Goal: Task Accomplishment & Management: Complete application form

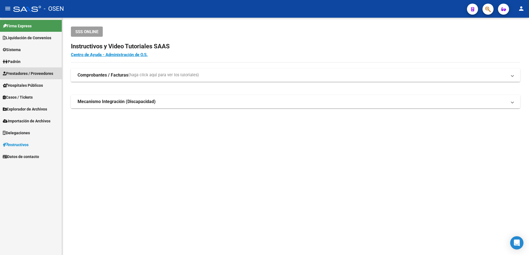
click at [50, 76] on link "Prestadores / Proveedores" at bounding box center [31, 74] width 62 height 12
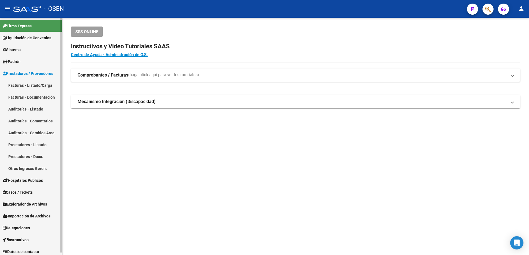
click at [48, 87] on link "Facturas - Listado/Carga" at bounding box center [31, 85] width 62 height 12
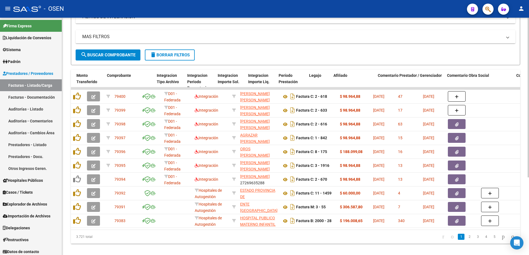
scroll to position [0, 591]
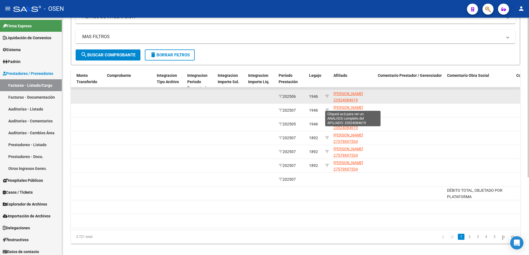
click at [356, 97] on span "[PERSON_NAME] 23524084619" at bounding box center [348, 97] width 30 height 11
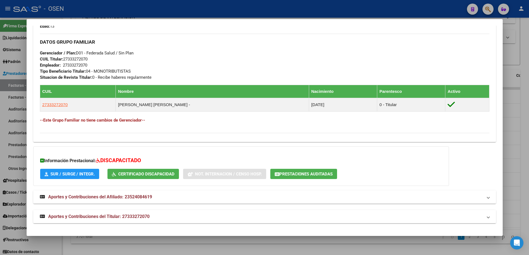
click at [274, 210] on mat-expansion-panel-header "Aportes y Contribuciones del Titular: 27333272070" at bounding box center [264, 216] width 462 height 13
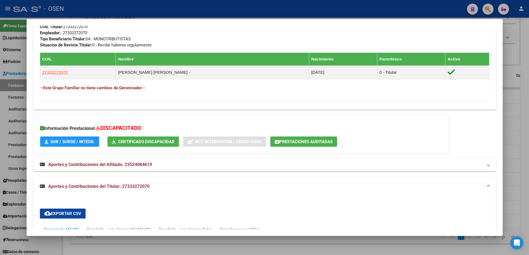
scroll to position [456, 0]
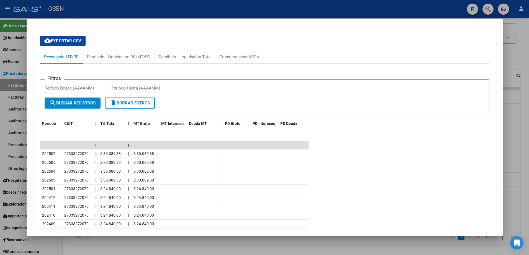
click at [6, 126] on div at bounding box center [264, 127] width 529 height 255
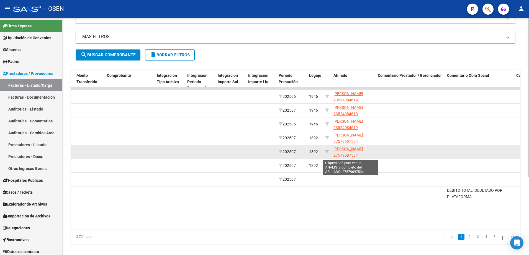
click at [344, 149] on span "[PERSON_NAME] 27579697534" at bounding box center [348, 152] width 30 height 11
type textarea "27579697534"
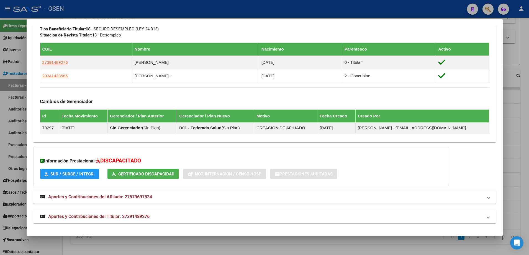
click at [248, 218] on mat-panel-title "Aportes y Contribuciones del Titular: 27391489276" at bounding box center [261, 217] width 442 height 7
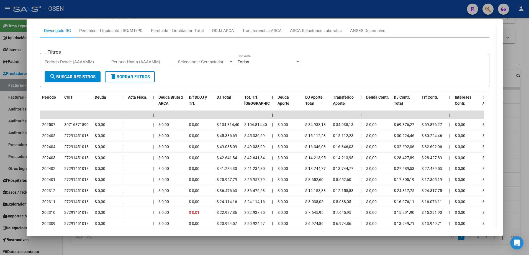
scroll to position [562, 0]
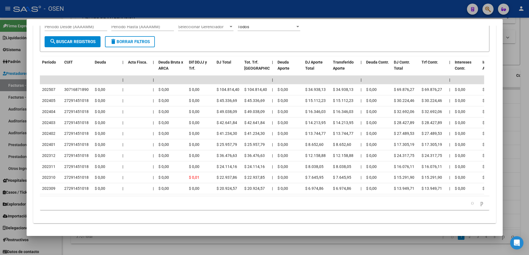
click at [21, 90] on div at bounding box center [264, 127] width 529 height 255
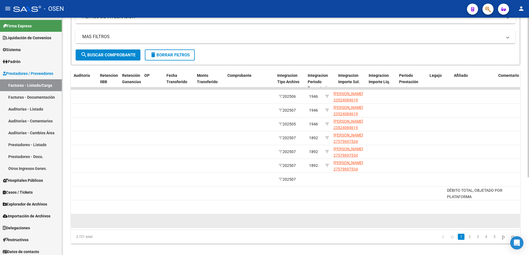
scroll to position [0, 0]
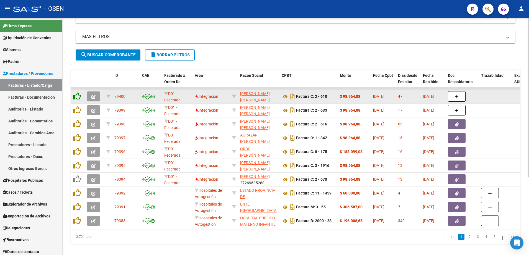
click at [79, 99] on icon at bounding box center [77, 96] width 8 height 8
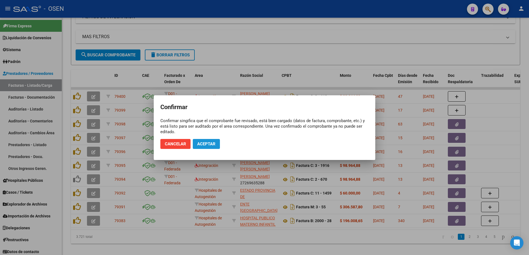
click at [200, 140] on button "Aceptar" at bounding box center [206, 144] width 27 height 10
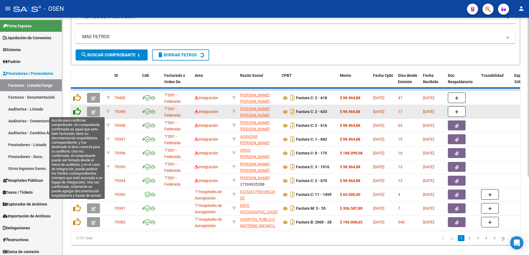
click at [76, 112] on icon at bounding box center [77, 112] width 8 height 8
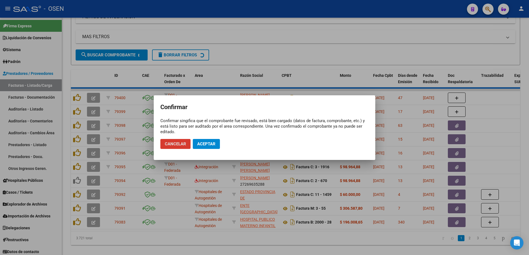
click at [211, 143] on span "Aceptar" at bounding box center [206, 144] width 18 height 5
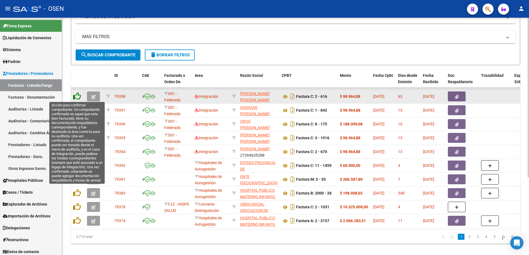
click at [79, 98] on icon at bounding box center [77, 96] width 8 height 8
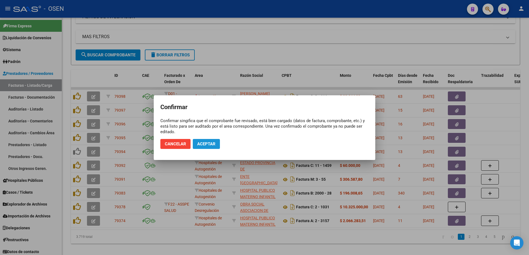
click at [197, 142] on span "Aceptar" at bounding box center [206, 144] width 18 height 5
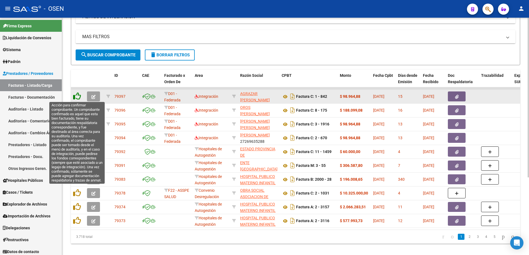
click at [77, 99] on icon at bounding box center [77, 96] width 8 height 8
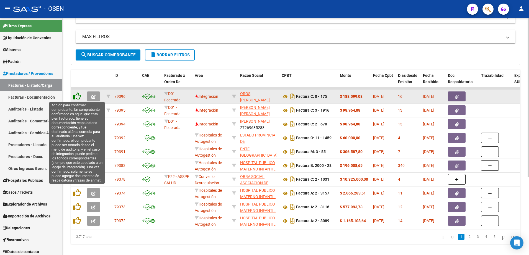
click at [80, 97] on icon at bounding box center [77, 96] width 8 height 8
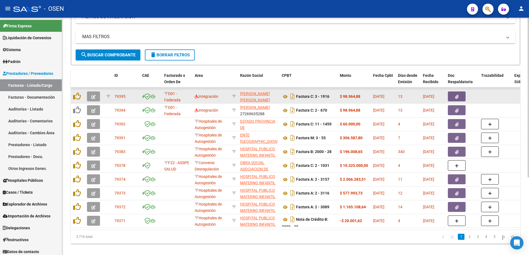
click at [83, 97] on datatable-body-cell at bounding box center [78, 97] width 14 height 14
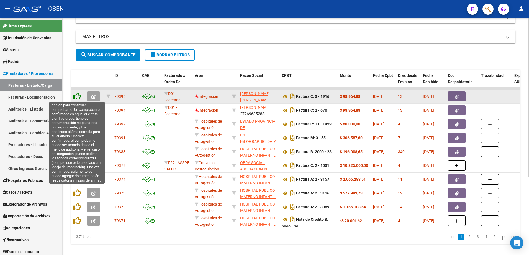
click at [79, 97] on icon at bounding box center [77, 96] width 8 height 8
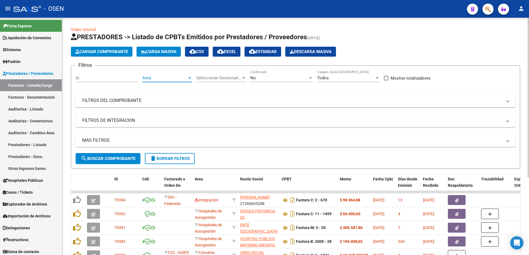
click at [187, 76] on div at bounding box center [189, 78] width 5 height 4
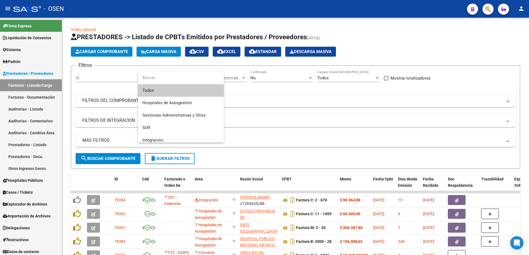
click at [282, 86] on div at bounding box center [264, 127] width 529 height 255
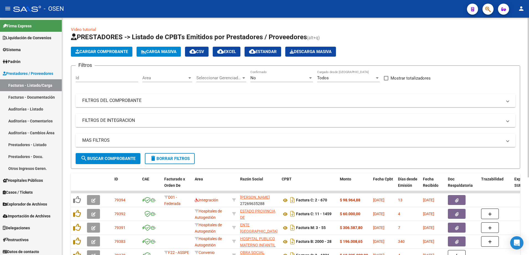
drag, startPoint x: 87, startPoint y: 168, endPoint x: 94, endPoint y: 156, distance: 13.8
click at [89, 165] on form "Filtros Id Area Area Seleccionar Gerenciador Seleccionar Gerenciador No Confirm…" at bounding box center [295, 117] width 449 height 103
click at [94, 156] on span "search Buscar Comprobante" at bounding box center [108, 158] width 55 height 5
click at [180, 80] on span "Area" at bounding box center [164, 78] width 45 height 5
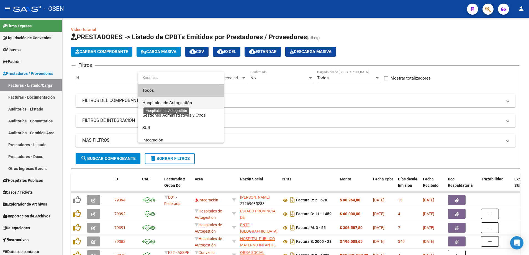
click at [187, 103] on span "Hospitales de Autogestión" at bounding box center [167, 102] width 50 height 5
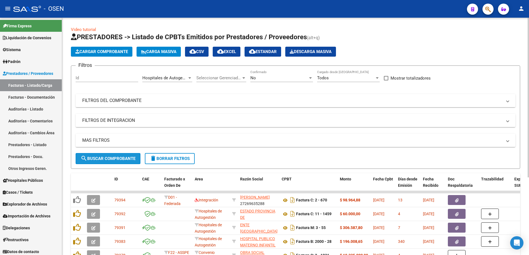
click at [125, 160] on span "search Buscar Comprobante" at bounding box center [108, 158] width 55 height 5
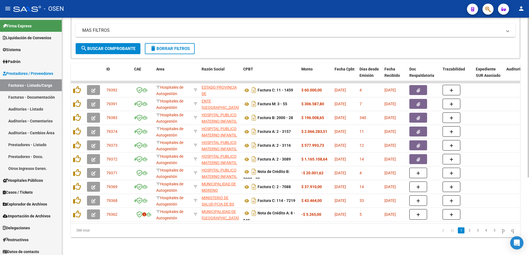
scroll to position [115, 0]
click at [466, 232] on link "2" at bounding box center [469, 231] width 7 height 6
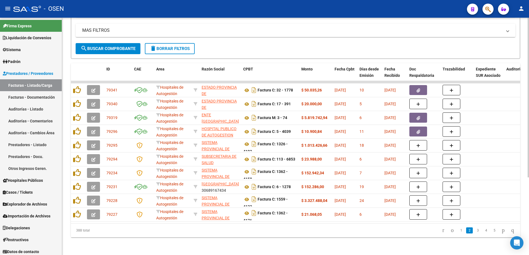
click at [474, 231] on link "3" at bounding box center [477, 231] width 7 height 6
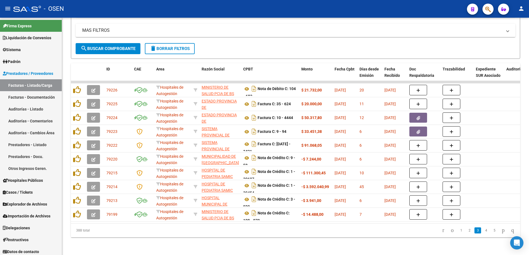
click at [475, 229] on li "3" at bounding box center [477, 230] width 8 height 9
click at [482, 233] on link "4" at bounding box center [485, 231] width 7 height 6
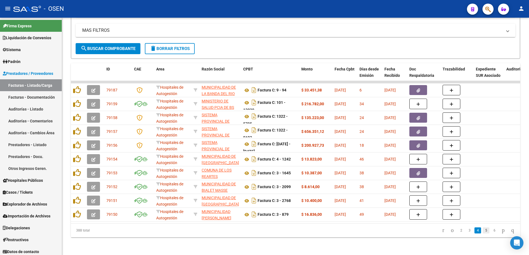
click at [482, 231] on link "5" at bounding box center [485, 231] width 7 height 6
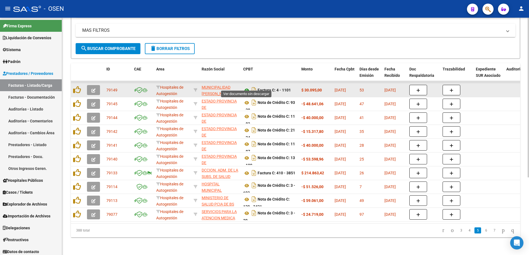
click at [245, 87] on icon at bounding box center [246, 90] width 7 height 7
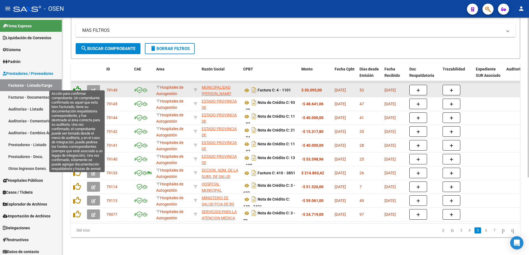
click at [77, 86] on icon at bounding box center [77, 90] width 8 height 8
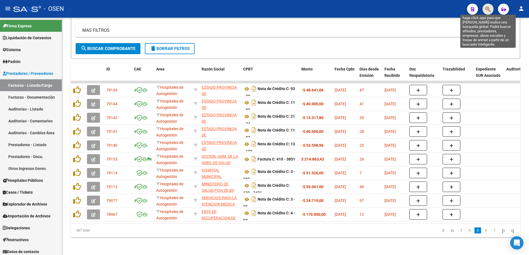
click at [489, 11] on icon "button" at bounding box center [488, 9] width 6 height 6
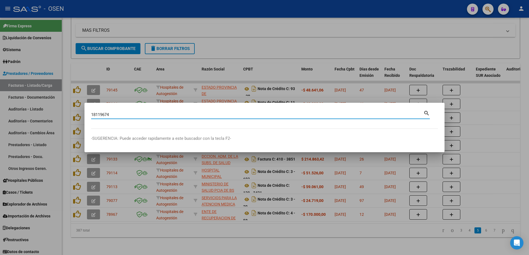
type input "18119674"
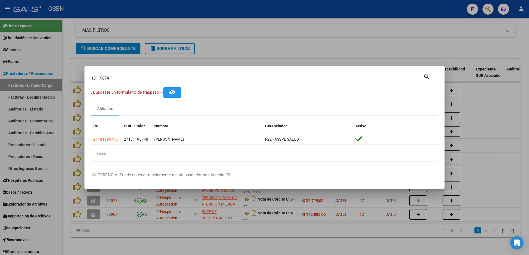
click at [223, 40] on div at bounding box center [264, 127] width 529 height 255
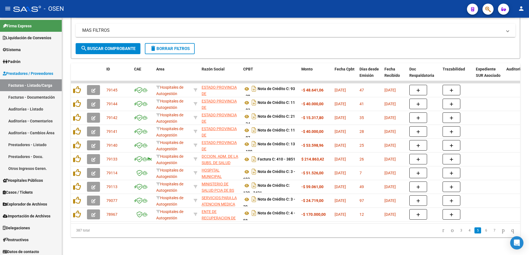
click at [487, 4] on span "button" at bounding box center [488, 9] width 6 height 11
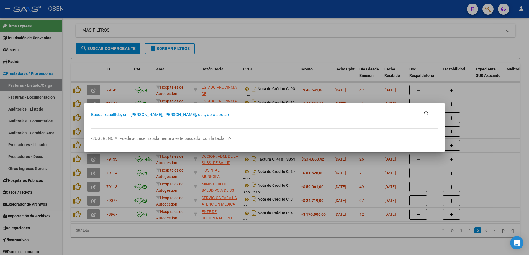
click at [136, 116] on input "Buscar (apellido, dni, [PERSON_NAME], [PERSON_NAME], cuit, obra social)" at bounding box center [257, 114] width 332 height 5
type input "31080039"
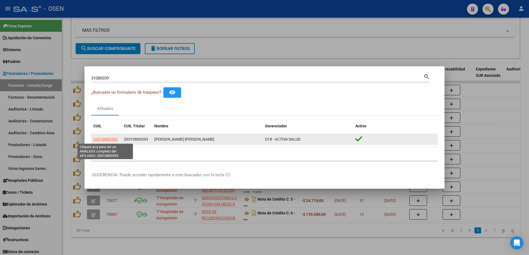
click at [108, 138] on span "20310800393" at bounding box center [105, 139] width 24 height 4
type textarea "20310800393"
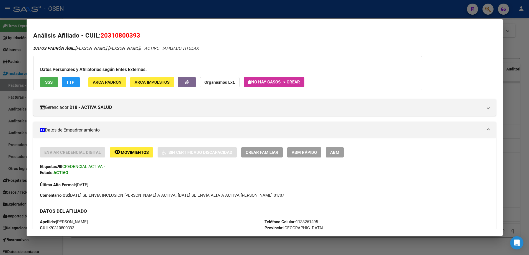
click at [132, 36] on span "20310800393" at bounding box center [120, 35] width 40 height 7
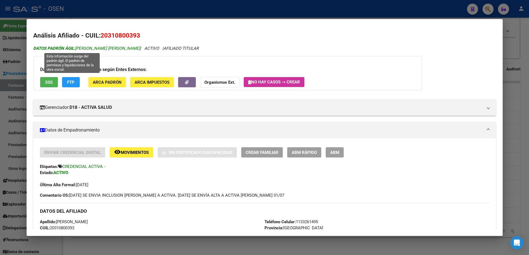
drag, startPoint x: 132, startPoint y: 36, endPoint x: 96, endPoint y: 47, distance: 38.2
click at [96, 47] on span "DATOS [PERSON_NAME]: [PERSON_NAME] [PERSON_NAME]" at bounding box center [86, 48] width 107 height 5
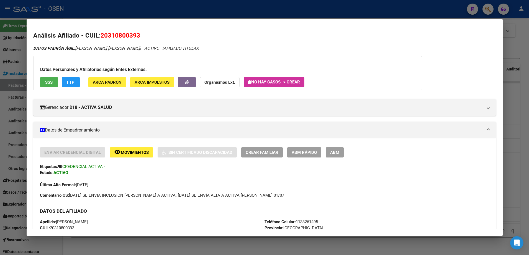
click at [220, 13] on div at bounding box center [264, 127] width 529 height 255
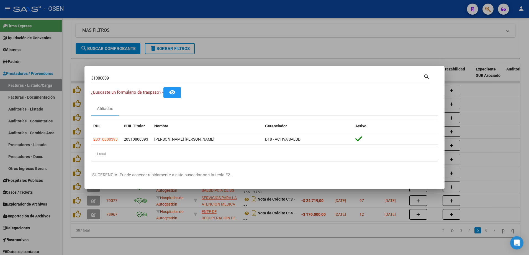
drag, startPoint x: 307, startPoint y: 23, endPoint x: 143, endPoint y: 35, distance: 164.2
click at [307, 23] on div at bounding box center [264, 127] width 529 height 255
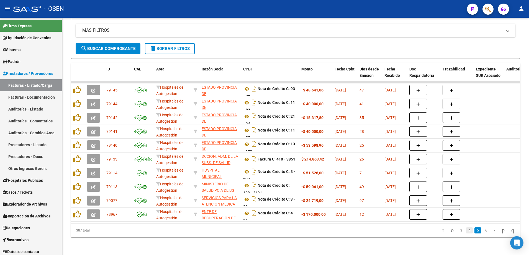
click at [466, 230] on link "4" at bounding box center [469, 231] width 7 height 6
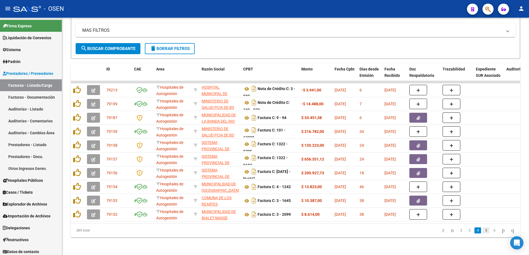
click at [482, 230] on link "5" at bounding box center [485, 231] width 7 height 6
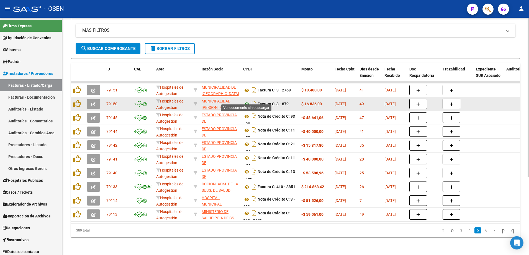
click at [245, 101] on icon at bounding box center [246, 104] width 7 height 7
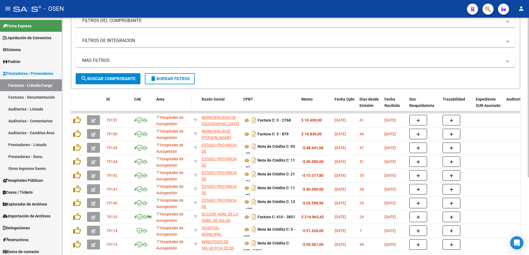
scroll to position [46, 0]
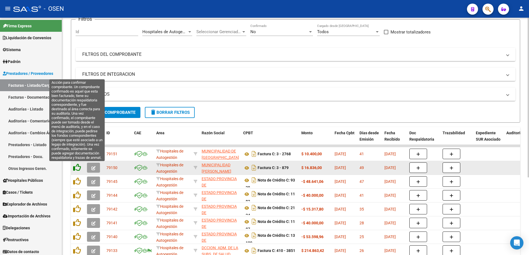
click at [78, 169] on icon at bounding box center [77, 168] width 8 height 8
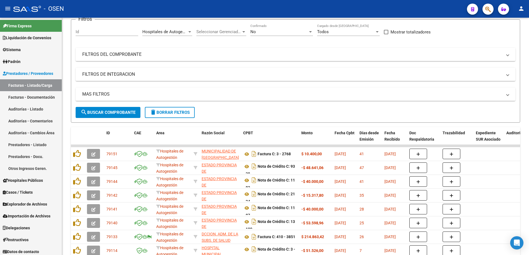
click at [493, 11] on div at bounding box center [485, 8] width 15 height 11
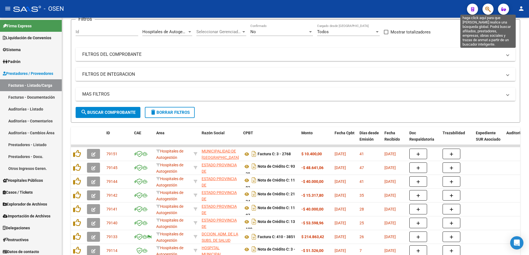
click at [486, 11] on icon "button" at bounding box center [488, 9] width 6 height 6
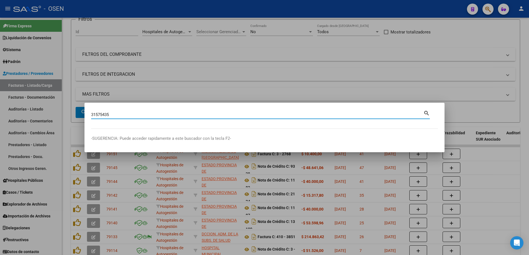
type input "31575435"
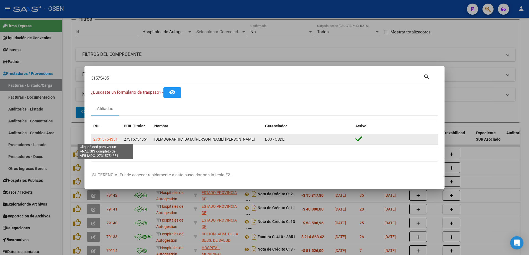
click at [104, 137] on span "27315754351" at bounding box center [105, 139] width 24 height 4
type textarea "27315754351"
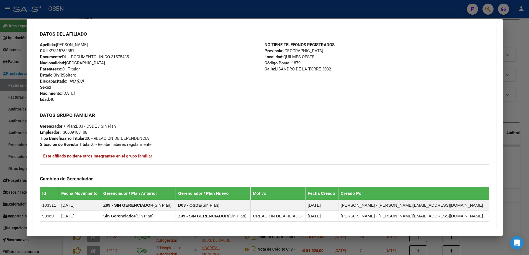
scroll to position [251, 0]
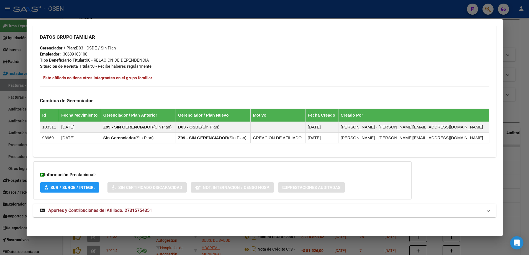
click at [415, 219] on div "DATOS PADRÓN ÁGIL: [DEMOGRAPHIC_DATA][PERSON_NAME] [PERSON_NAME] | ACTIVO | AFI…" at bounding box center [264, 8] width 462 height 429
click at [414, 216] on mat-expansion-panel-header "Aportes y Contribuciones del Afiliado: 27315754351" at bounding box center [264, 210] width 462 height 13
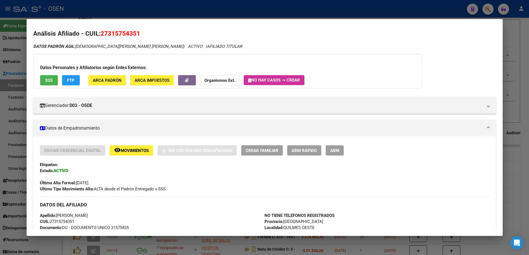
scroll to position [1, 0]
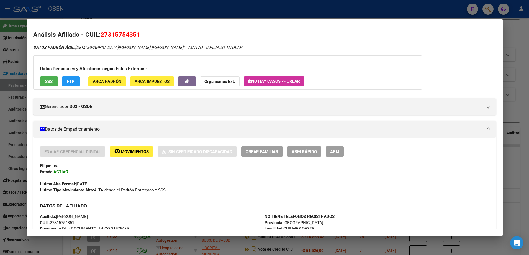
drag, startPoint x: 76, startPoint y: 105, endPoint x: 103, endPoint y: 97, distance: 27.6
click at [101, 99] on mat-expansion-panel-header "Gerenciador: D03 - OSDE" at bounding box center [264, 107] width 462 height 17
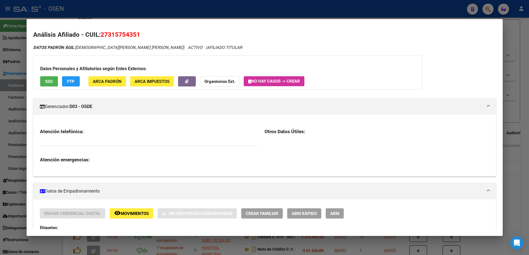
drag, startPoint x: 103, startPoint y: 97, endPoint x: 73, endPoint y: 43, distance: 61.1
click at [71, 106] on mat-panel-title "Gerenciador: D03 - OSDE" at bounding box center [261, 106] width 442 height 7
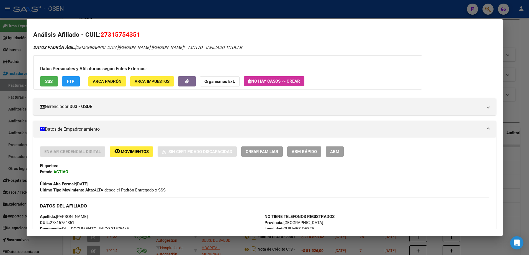
drag, startPoint x: 75, startPoint y: 48, endPoint x: 195, endPoint y: 58, distance: 119.7
drag, startPoint x: 195, startPoint y: 58, endPoint x: 123, endPoint y: 47, distance: 71.9
click at [124, 47] on span "DATOS PADRÓN ÁGIL: [DEMOGRAPHIC_DATA][PERSON_NAME] [PERSON_NAME]" at bounding box center [108, 47] width 150 height 5
click at [327, 38] on h2 "Análisis Afiliado - CUIL: 27315754351" at bounding box center [264, 34] width 462 height 9
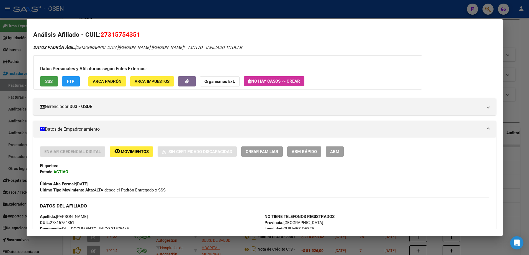
click at [45, 79] on span "SSS" at bounding box center [48, 81] width 7 height 5
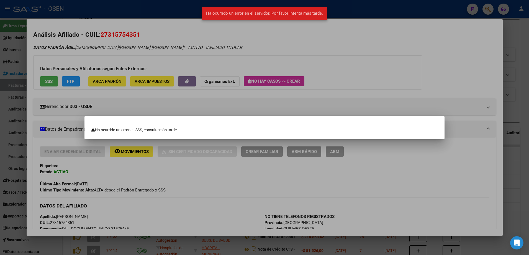
click at [117, 49] on div at bounding box center [264, 127] width 529 height 255
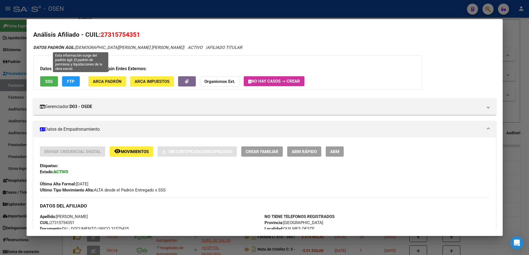
drag, startPoint x: 76, startPoint y: 48, endPoint x: 129, endPoint y: 40, distance: 53.8
copy span "[DEMOGRAPHIC_DATA][PERSON_NAME] [PERSON_NAME]"
click at [120, 31] on span "27315754351" at bounding box center [120, 34] width 40 height 7
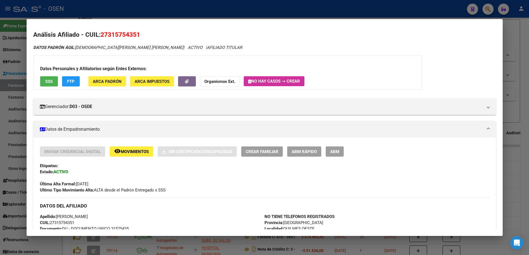
copy span "27315754351"
click at [230, 5] on div at bounding box center [264, 127] width 529 height 255
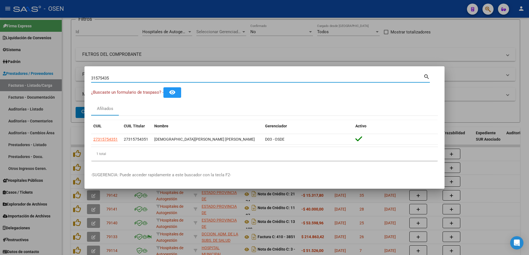
drag, startPoint x: 118, startPoint y: 78, endPoint x: 85, endPoint y: 87, distance: 34.5
click at [85, 87] on mat-dialog-content "31575435 Buscar (apellido, dni, cuil, nro traspaso, cuit, obra social) search ¿…" at bounding box center [264, 119] width 360 height 92
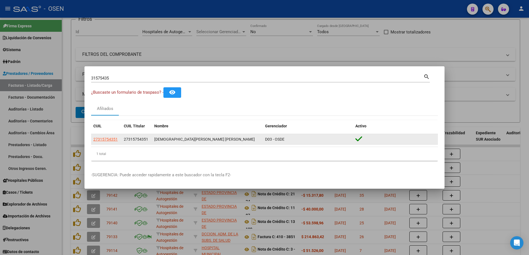
drag, startPoint x: 203, startPoint y: 121, endPoint x: 204, endPoint y: 139, distance: 17.5
click at [204, 122] on datatable-header-cell "Nombre" at bounding box center [207, 126] width 111 height 12
drag, startPoint x: 204, startPoint y: 139, endPoint x: 155, endPoint y: 145, distance: 49.6
click at [155, 145] on div "27315754351 27315754351 [PERSON_NAME] [PERSON_NAME] D03 - OSDE" at bounding box center [264, 139] width 346 height 11
drag, startPoint x: 265, startPoint y: 141, endPoint x: 305, endPoint y: 144, distance: 39.9
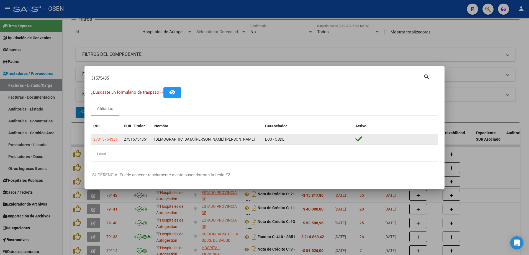
click at [305, 144] on datatable-body-cell "D03 - OSDE" at bounding box center [308, 139] width 90 height 11
drag, startPoint x: 305, startPoint y: 144, endPoint x: 175, endPoint y: 144, distance: 129.5
click at [175, 144] on datatable-body-cell "[DEMOGRAPHIC_DATA][PERSON_NAME] [PERSON_NAME]" at bounding box center [207, 139] width 111 height 11
click at [216, 136] on div "[DEMOGRAPHIC_DATA][PERSON_NAME] [PERSON_NAME]" at bounding box center [207, 139] width 106 height 6
click at [200, 139] on div "[DEMOGRAPHIC_DATA][PERSON_NAME] [PERSON_NAME]" at bounding box center [207, 139] width 106 height 6
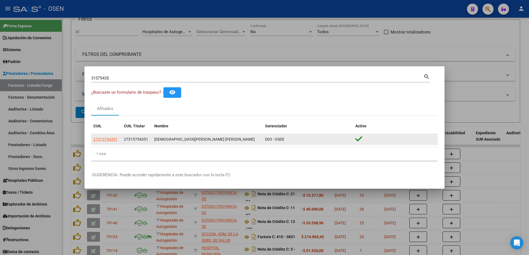
drag, startPoint x: 203, startPoint y: 141, endPoint x: 151, endPoint y: 138, distance: 52.9
click at [151, 138] on div "27315754351 27315754351 [PERSON_NAME] [PERSON_NAME] D03 - OSDE" at bounding box center [264, 139] width 346 height 11
drag, startPoint x: 151, startPoint y: 138, endPoint x: 124, endPoint y: 138, distance: 26.8
click at [124, 138] on datatable-body-cell "27315754351" at bounding box center [136, 139] width 30 height 11
click at [127, 138] on span "27315754351" at bounding box center [136, 139] width 24 height 4
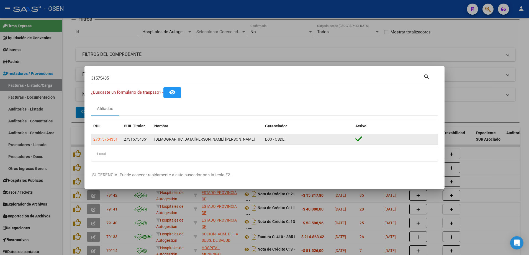
click at [127, 138] on span "27315754351" at bounding box center [136, 139] width 24 height 4
drag, startPoint x: 263, startPoint y: 134, endPoint x: 270, endPoint y: 137, distance: 8.1
click at [266, 135] on datatable-body-cell "D03 - OSDE" at bounding box center [308, 139] width 90 height 11
click at [286, 143] on datatable-body-cell "D03 - OSDE" at bounding box center [308, 139] width 90 height 11
drag, startPoint x: 287, startPoint y: 142, endPoint x: 153, endPoint y: 141, distance: 134.2
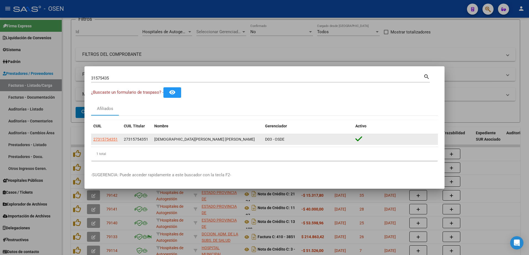
click at [153, 141] on div "27315754351 27315754351 [PERSON_NAME] [PERSON_NAME] D03 - OSDE" at bounding box center [264, 139] width 346 height 11
drag, startPoint x: 153, startPoint y: 141, endPoint x: 129, endPoint y: 138, distance: 23.9
click at [129, 138] on span "27315754351" at bounding box center [136, 139] width 24 height 4
drag, startPoint x: 263, startPoint y: 139, endPoint x: 279, endPoint y: 139, distance: 16.6
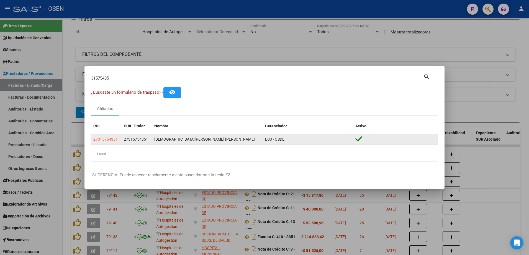
click at [264, 139] on datatable-body-cell "D03 - OSDE" at bounding box center [308, 139] width 90 height 11
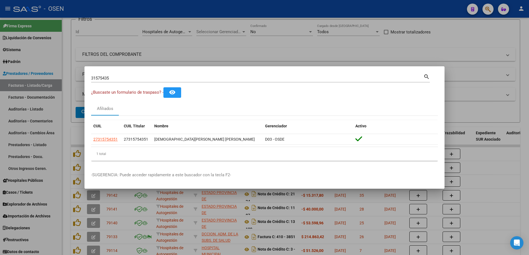
click at [124, 41] on div at bounding box center [264, 127] width 529 height 255
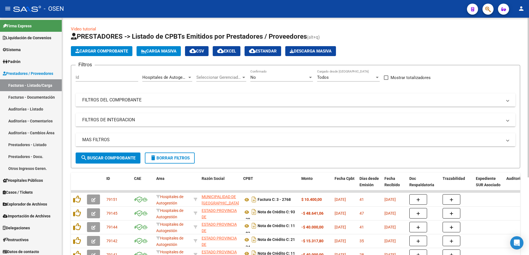
scroll to position [0, 0]
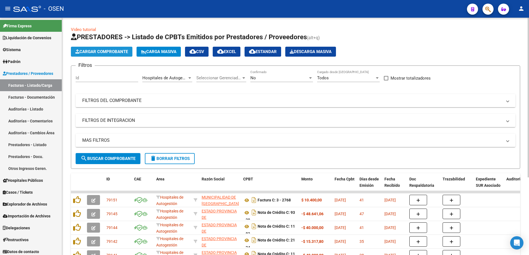
click at [121, 49] on span "Cargar Comprobante" at bounding box center [101, 51] width 53 height 5
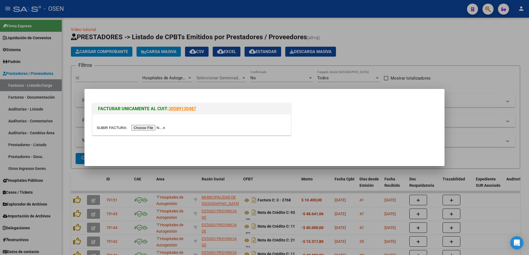
click at [150, 128] on input "file" at bounding box center [132, 128] width 70 height 6
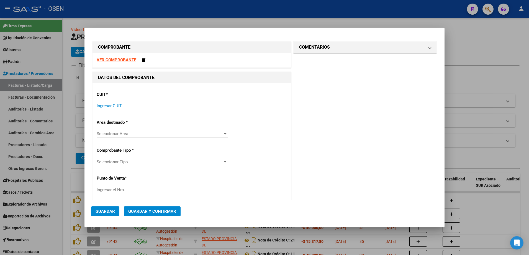
click at [148, 108] on input "Ingresar CUIT" at bounding box center [162, 105] width 131 height 5
click at [324, 98] on div "COMENTARIOS Comentarios De la Obra Social: Comentarios de la Obra Social (no vi…" at bounding box center [365, 245] width 146 height 411
click at [207, 106] on input "Ingresar CUIT" at bounding box center [162, 105] width 131 height 5
click at [185, 109] on div "Ingresar CUIT" at bounding box center [162, 106] width 131 height 8
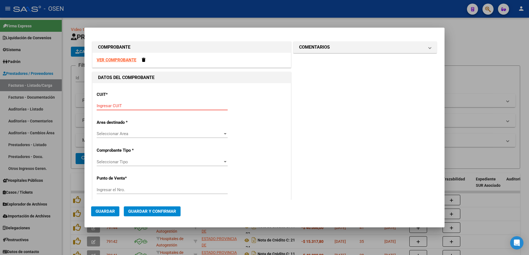
click at [191, 103] on div "Ingresar CUIT" at bounding box center [162, 106] width 131 height 8
click at [194, 103] on div "Ingresar CUIT" at bounding box center [162, 106] width 131 height 8
click at [198, 103] on input "Ingresar CUIT" at bounding box center [162, 105] width 131 height 5
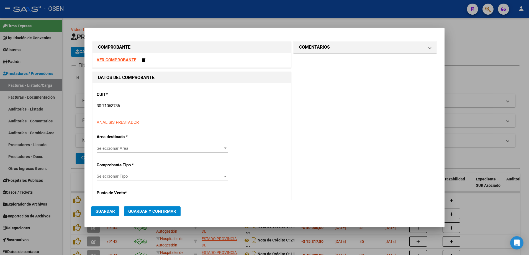
type input "30-71063736-5"
type input "10"
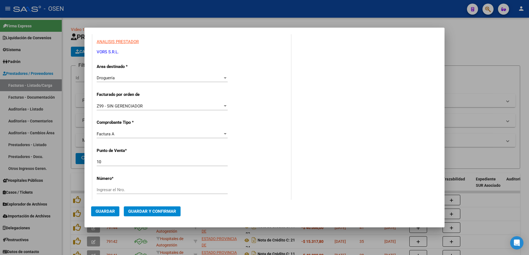
scroll to position [69, 0]
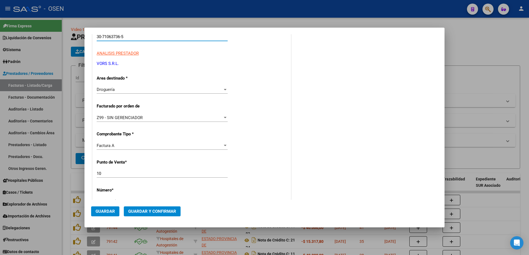
type input "30-71063736-5"
click at [106, 172] on input "10" at bounding box center [162, 173] width 131 height 5
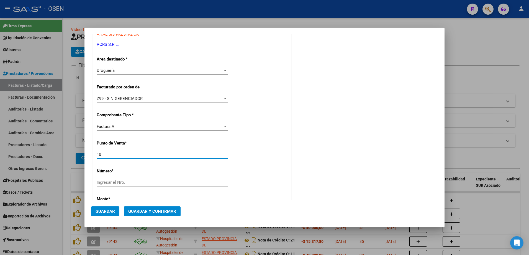
scroll to position [104, 0]
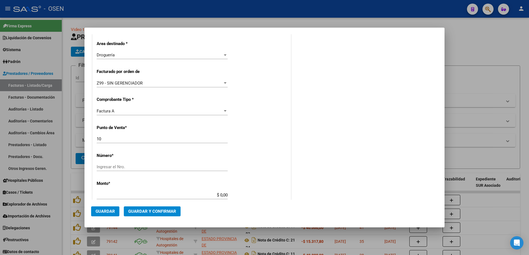
click at [319, 160] on div "COMENTARIOS Comentarios De la Obra Social: Comentarios de la Obra Social (no vi…" at bounding box center [365, 169] width 146 height 464
click at [194, 167] on input "Ingresar el Nro." at bounding box center [162, 167] width 131 height 5
type input "4283"
click at [293, 130] on div "COMENTARIOS Comentarios De la Obra Social: Comentarios de la Obra Social (no vi…" at bounding box center [365, 169] width 146 height 464
type input "$ 4.069.773,96"
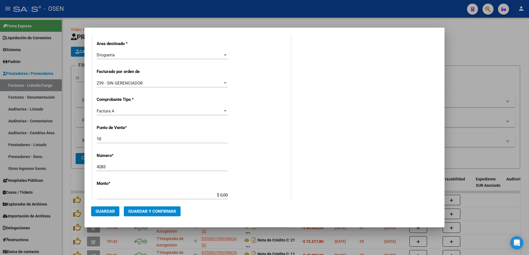
type input "[DATE]"
type input "75315324124560"
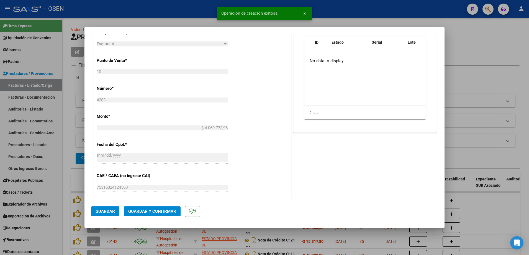
scroll to position [242, 0]
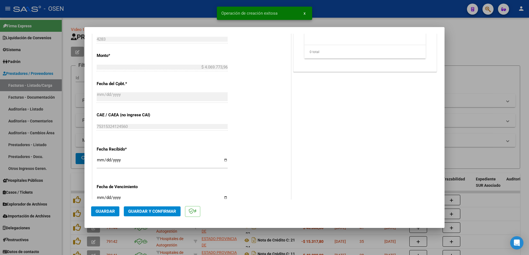
click at [96, 210] on span "Guardar" at bounding box center [104, 211] width 19 height 5
click at [469, 47] on div at bounding box center [264, 127] width 529 height 255
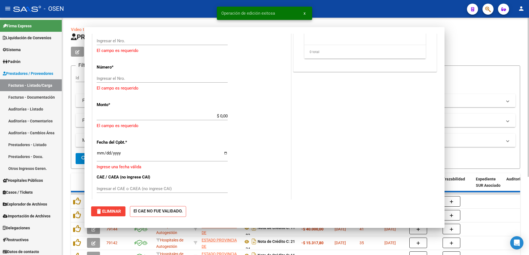
scroll to position [0, 0]
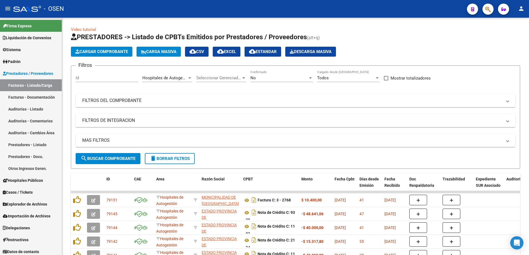
click at [484, 9] on button "button" at bounding box center [487, 9] width 11 height 11
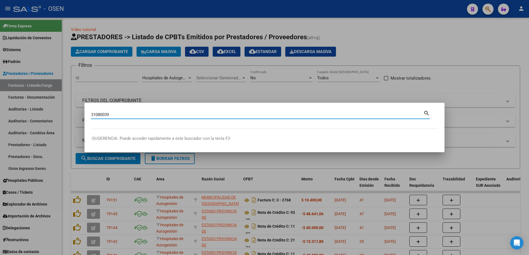
type input "31080039"
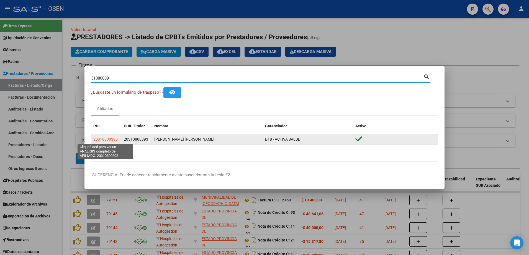
click at [103, 141] on span "20310800393" at bounding box center [105, 139] width 24 height 4
type textarea "20310800393"
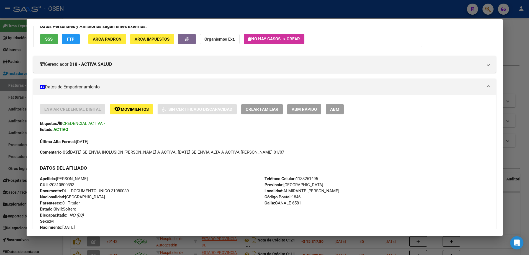
scroll to position [104, 0]
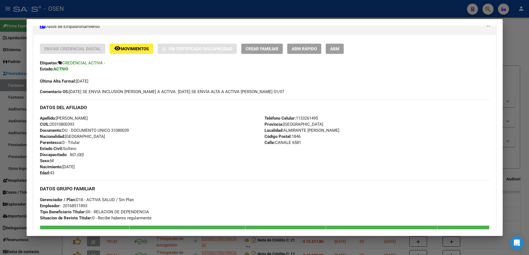
click at [509, 80] on div at bounding box center [264, 127] width 529 height 255
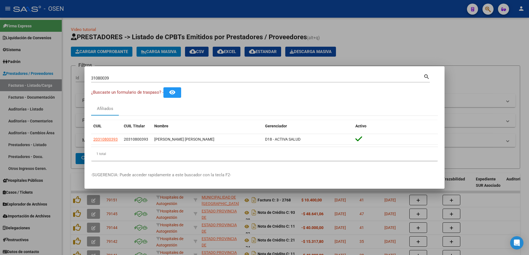
click at [441, 45] on div at bounding box center [264, 127] width 529 height 255
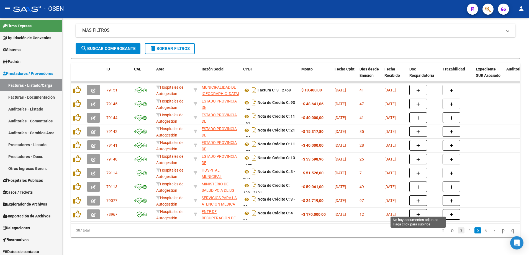
scroll to position [115, 0]
click at [466, 232] on link "4" at bounding box center [469, 231] width 7 height 6
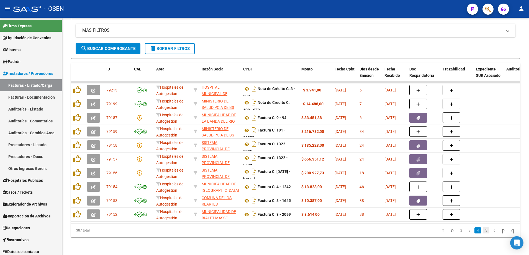
click at [482, 230] on link "5" at bounding box center [485, 231] width 7 height 6
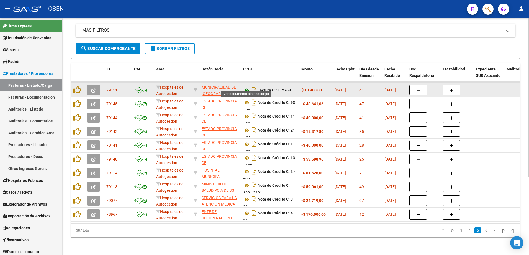
click at [245, 87] on icon at bounding box center [246, 90] width 7 height 7
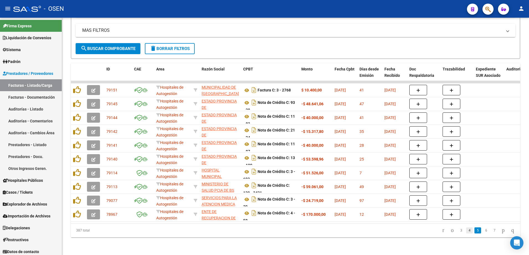
click at [466, 231] on link "4" at bounding box center [469, 231] width 7 height 6
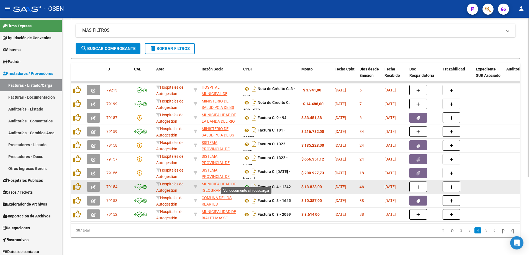
click at [245, 184] on icon at bounding box center [246, 187] width 7 height 7
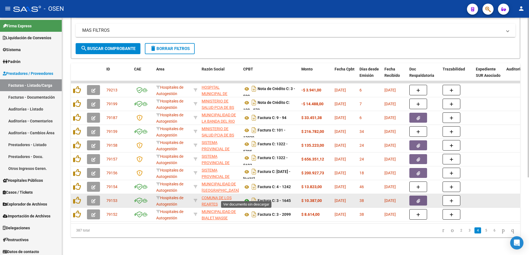
click at [244, 198] on icon at bounding box center [246, 201] width 7 height 7
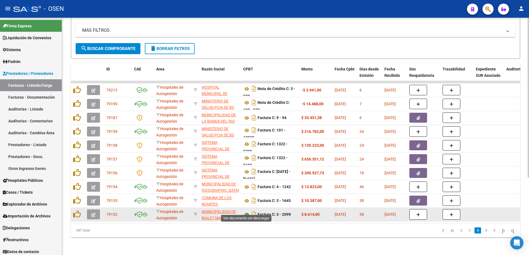
click at [243, 212] on icon at bounding box center [246, 215] width 7 height 7
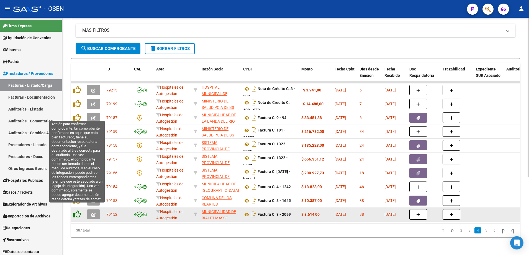
click at [76, 211] on icon at bounding box center [77, 215] width 8 height 8
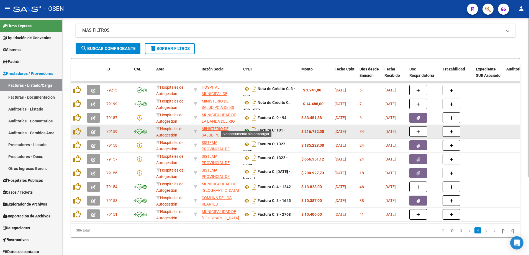
click at [247, 127] on icon at bounding box center [246, 130] width 7 height 7
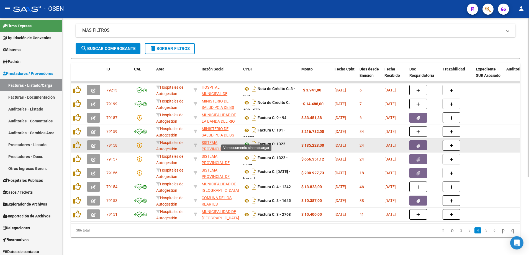
click at [244, 141] on icon at bounding box center [246, 144] width 7 height 7
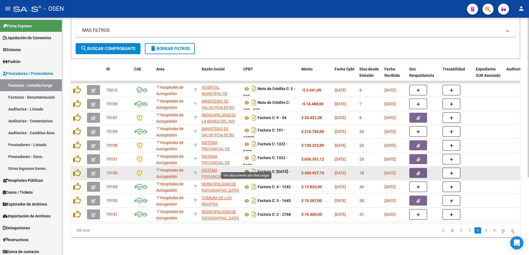
click at [247, 169] on icon at bounding box center [246, 172] width 7 height 7
drag, startPoint x: 286, startPoint y: 168, endPoint x: 290, endPoint y: 171, distance: 5.5
click at [290, 171] on div "Factura C: [DATE] - [DATE]" at bounding box center [270, 173] width 54 height 12
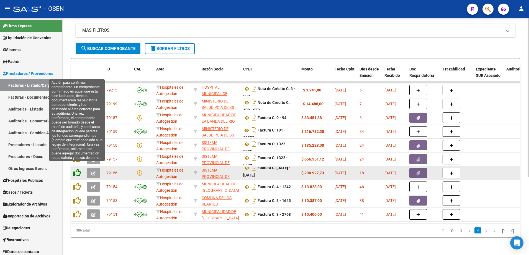
click at [79, 169] on icon at bounding box center [77, 173] width 8 height 8
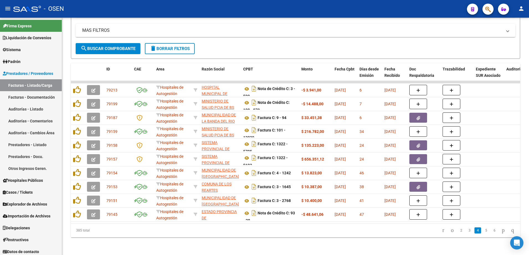
scroll to position [0, 0]
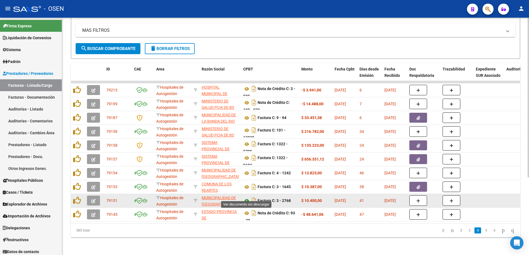
click at [243, 198] on icon at bounding box center [246, 201] width 7 height 7
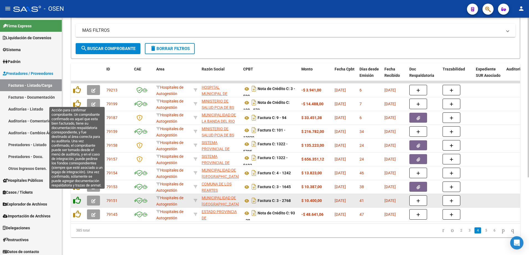
click at [77, 197] on icon at bounding box center [77, 201] width 8 height 8
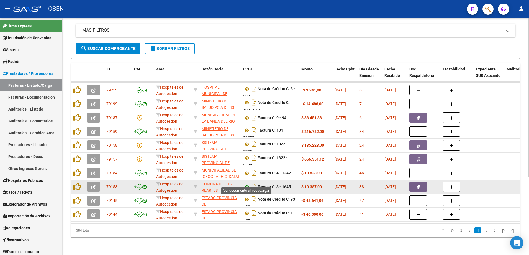
click at [243, 184] on icon at bounding box center [246, 187] width 7 height 7
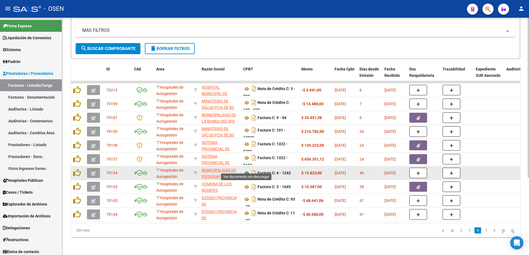
click at [247, 170] on icon at bounding box center [246, 173] width 7 height 7
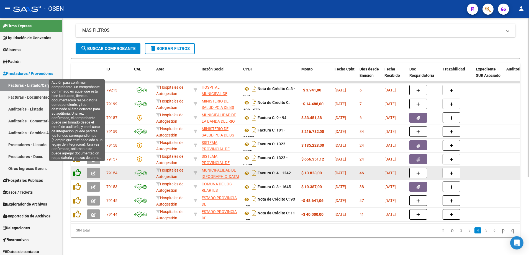
click at [78, 169] on icon at bounding box center [77, 173] width 8 height 8
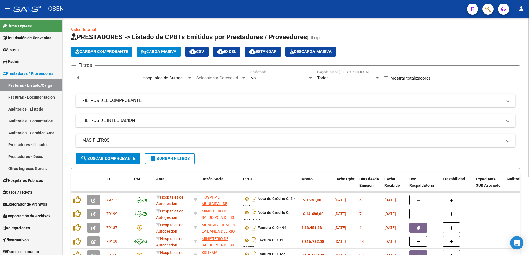
click at [519, 42] on div "Video tutorial PRESTADORES -> Listado de CPBTs Emitidos por Prestadores / Prove…" at bounding box center [296, 192] width 468 height 348
click at [486, 4] on span "button" at bounding box center [488, 9] width 6 height 11
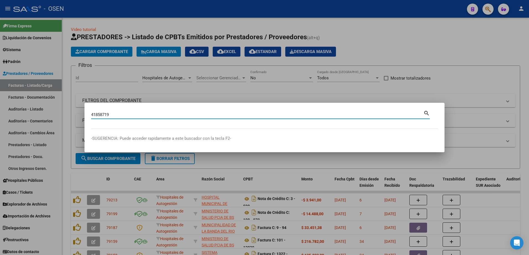
type input "41858719"
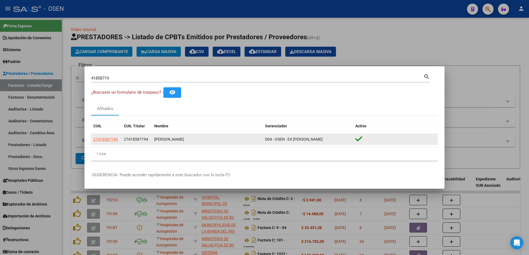
click at [112, 143] on datatable-body-cell "27418587194" at bounding box center [106, 139] width 30 height 11
click at [111, 141] on span "27418587194" at bounding box center [105, 139] width 24 height 4
type textarea "27418587194"
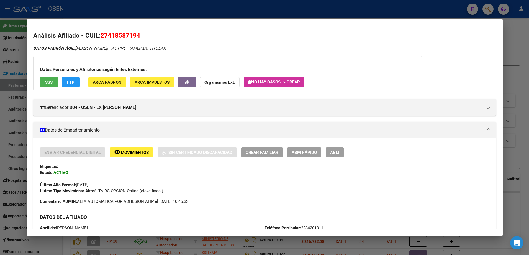
click at [52, 80] on span "SSS" at bounding box center [48, 82] width 7 height 5
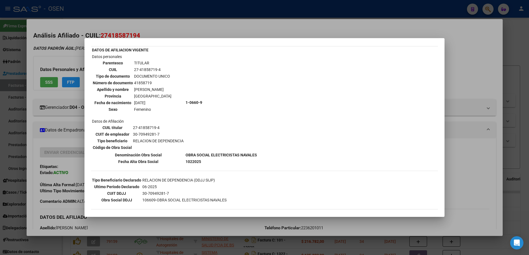
scroll to position [35, 0]
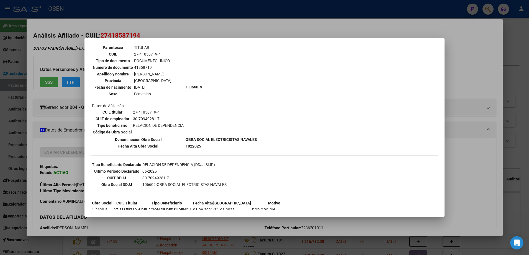
click at [55, 95] on div at bounding box center [264, 127] width 529 height 255
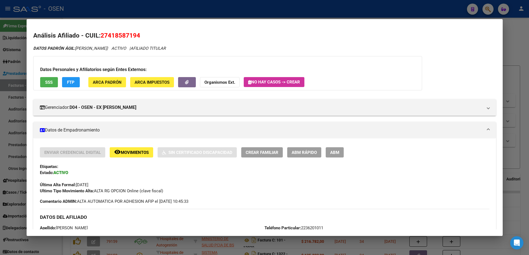
click at [130, 34] on span "27418587194" at bounding box center [120, 35] width 40 height 7
drag, startPoint x: 385, startPoint y: 66, endPoint x: 364, endPoint y: 60, distance: 21.1
click at [377, 63] on div "Datos Personales y Afiliatorios según Entes Externos: SSS FTP ARCA Padrón ARCA …" at bounding box center [227, 73] width 388 height 34
click at [115, 38] on span "27418587194" at bounding box center [120, 35] width 40 height 7
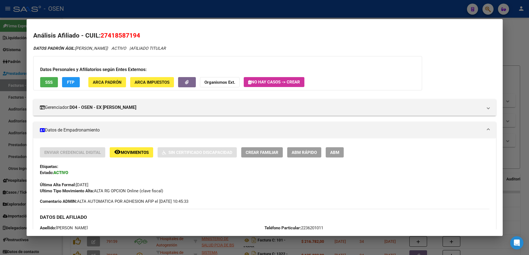
click at [115, 38] on span "27418587194" at bounding box center [120, 35] width 40 height 7
drag, startPoint x: 88, startPoint y: 188, endPoint x: 85, endPoint y: 186, distance: 3.3
click at [88, 188] on div "Ultimo Tipo Movimiento Alta: ALTA RG OPCION Online (clave fiscal)" at bounding box center [264, 191] width 449 height 6
drag, startPoint x: 77, startPoint y: 186, endPoint x: 103, endPoint y: 183, distance: 26.5
click at [103, 183] on div "Última Alta Formal: [DATE]" at bounding box center [264, 182] width 449 height 12
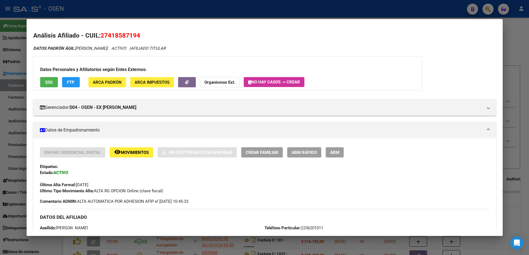
drag, startPoint x: 103, startPoint y: 183, endPoint x: 106, endPoint y: 204, distance: 20.6
click at [106, 204] on span "Comentario ADMIN: ALTA AUTOMATICA POR ADHESION AFIP el [DATE] 10:45:33" at bounding box center [114, 202] width 148 height 6
drag, startPoint x: 106, startPoint y: 204, endPoint x: 195, endPoint y: 206, distance: 88.8
drag, startPoint x: 195, startPoint y: 206, endPoint x: 125, endPoint y: 214, distance: 70.2
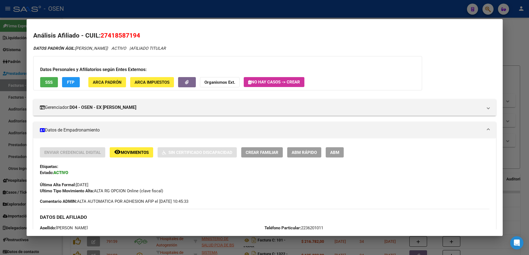
click at [125, 214] on div "DATOS DEL AFILIADO" at bounding box center [264, 217] width 449 height 16
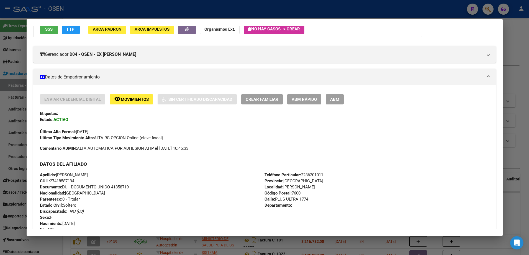
scroll to position [138, 0]
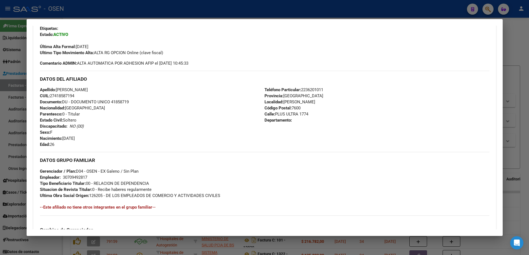
click at [82, 179] on div "30709492817" at bounding box center [75, 178] width 24 height 6
drag, startPoint x: 493, startPoint y: 127, endPoint x: 499, endPoint y: 131, distance: 7.6
click at [494, 127] on mat-dialog-content "Análisis Afiliado - CUIL: 27418587194 DATOS PADRÓN ÁGIL: [PERSON_NAME] | ACTIVO…" at bounding box center [265, 128] width 476 height 204
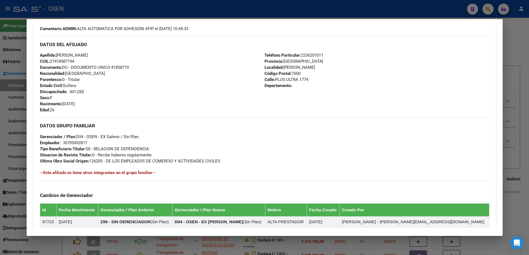
scroll to position [257, 0]
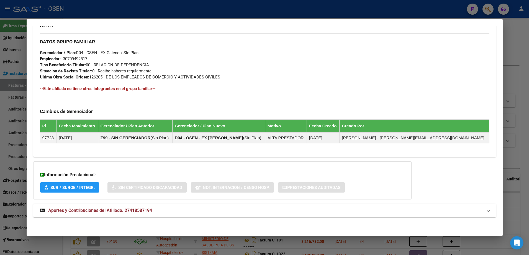
click at [258, 217] on div "DATOS PADRÓN ÁGIL: [PERSON_NAME] | ACTIVO | AFILIADO TITULAR Datos Personales y…" at bounding box center [264, 5] width 462 height 435
drag, startPoint x: 255, startPoint y: 213, endPoint x: 249, endPoint y: 212, distance: 6.2
click at [255, 213] on mat-panel-title "Aportes y Contribuciones del Afiliado: 27418587194" at bounding box center [261, 211] width 442 height 7
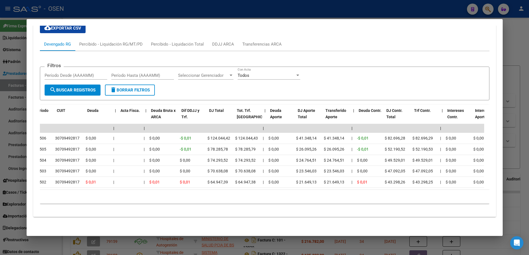
scroll to position [0, 0]
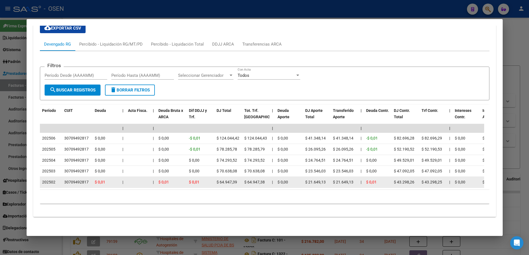
drag, startPoint x: 50, startPoint y: 176, endPoint x: 61, endPoint y: 173, distance: 10.7
click at [61, 177] on datatable-body-cell "202502" at bounding box center [51, 182] width 22 height 11
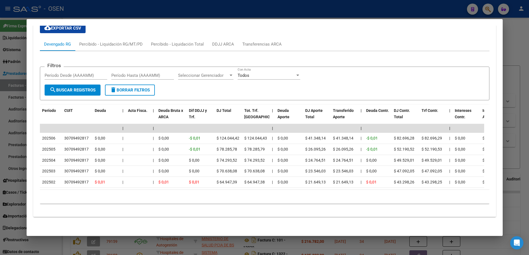
drag, startPoint x: 61, startPoint y: 173, endPoint x: 79, endPoint y: 194, distance: 27.8
click at [79, 194] on div "10 total 1" at bounding box center [264, 197] width 449 height 14
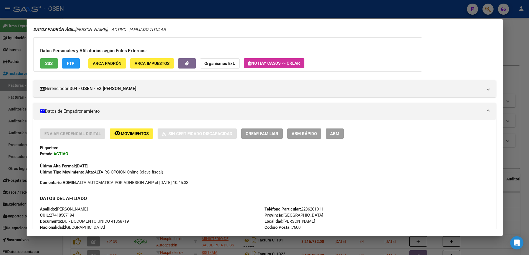
scroll to position [35, 0]
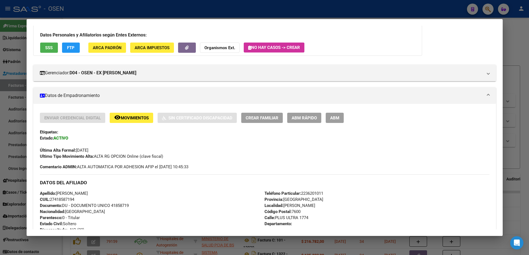
drag, startPoint x: 83, startPoint y: 150, endPoint x: 101, endPoint y: 149, distance: 18.3
click at [101, 149] on div "Última Alta Formal: [DATE]" at bounding box center [264, 147] width 449 height 12
drag, startPoint x: 101, startPoint y: 149, endPoint x: 91, endPoint y: 167, distance: 20.7
click at [91, 167] on span "Comentario ADMIN: ALTA AUTOMATICA POR ADHESION AFIP el [DATE] 10:45:33" at bounding box center [114, 167] width 148 height 6
drag, startPoint x: 91, startPoint y: 167, endPoint x: 83, endPoint y: 152, distance: 16.8
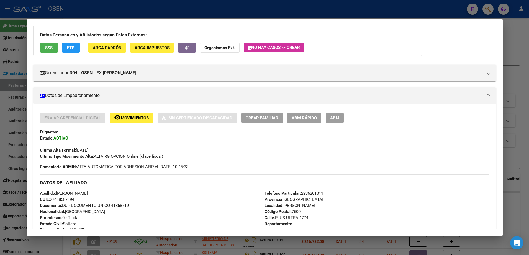
click at [83, 152] on span "Última Alta Formal: [DATE]" at bounding box center [64, 150] width 48 height 5
drag, startPoint x: 83, startPoint y: 151, endPoint x: 102, endPoint y: 148, distance: 19.2
click at [102, 148] on div "Última Alta Formal: [DATE]" at bounding box center [264, 147] width 449 height 12
drag, startPoint x: 102, startPoint y: 148, endPoint x: 106, endPoint y: 175, distance: 27.0
click at [106, 175] on div "DATOS DEL AFILIADO" at bounding box center [264, 183] width 449 height 16
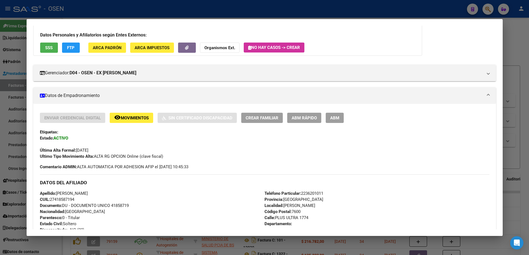
drag, startPoint x: 76, startPoint y: 151, endPoint x: 107, endPoint y: 151, distance: 30.7
click at [107, 151] on div "Última Alta Formal: [DATE]" at bounding box center [264, 147] width 449 height 12
drag, startPoint x: 107, startPoint y: 151, endPoint x: 87, endPoint y: 162, distance: 22.5
click at [87, 162] on div "Enviar Credencial Digital remove_red_eye Movimientos Sin Certificado Discapacid…" at bounding box center [264, 141] width 449 height 57
drag, startPoint x: 87, startPoint y: 162, endPoint x: 70, endPoint y: 155, distance: 18.1
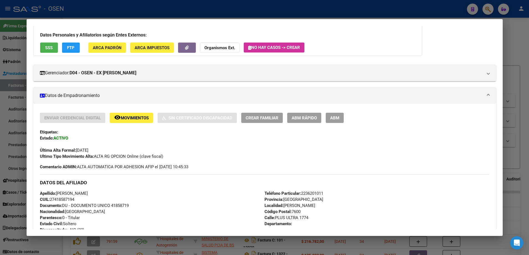
click at [70, 155] on strong "Ultimo Tipo Movimiento Alta:" at bounding box center [67, 156] width 54 height 5
click at [129, 206] on span "Documento: DU - DOCUMENTO UNICO 41858719" at bounding box center [84, 205] width 89 height 5
click at [127, 208] on span "Documento: DU - DOCUMENTO UNICO 41858719" at bounding box center [84, 205] width 89 height 5
copy span "41858719"
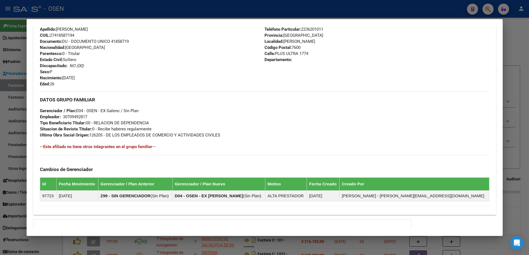
scroll to position [130, 0]
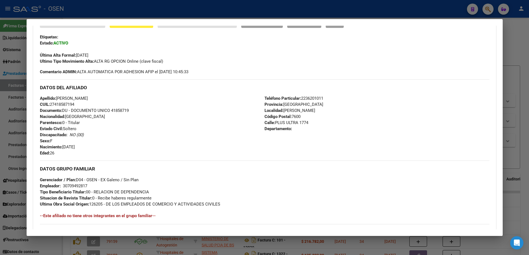
click at [69, 105] on span "CUIL: 27418587194" at bounding box center [57, 104] width 34 height 5
copy span "27418587194"
drag, startPoint x: 77, startPoint y: 54, endPoint x: 100, endPoint y: 54, distance: 22.7
click at [100, 54] on div "Última Alta Formal: [DATE]" at bounding box center [264, 52] width 449 height 12
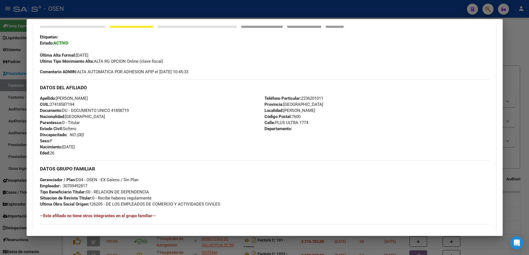
drag, startPoint x: 100, startPoint y: 54, endPoint x: 71, endPoint y: 95, distance: 50.7
click at [71, 95] on div "DATOS DEL AFILIADO Apellido: [PERSON_NAME] CUIL: 27418587194 Documento: DU - DO…" at bounding box center [264, 117] width 449 height 77
drag, startPoint x: 71, startPoint y: 95, endPoint x: 66, endPoint y: 107, distance: 12.0
click at [67, 107] on div "Apellido: [PERSON_NAME] CUIL: 27418587194 Documento: DU - DOCUMENTO UNICO 41858…" at bounding box center [152, 125] width 225 height 61
click at [65, 105] on span "CUIL: 27418587194" at bounding box center [57, 104] width 34 height 5
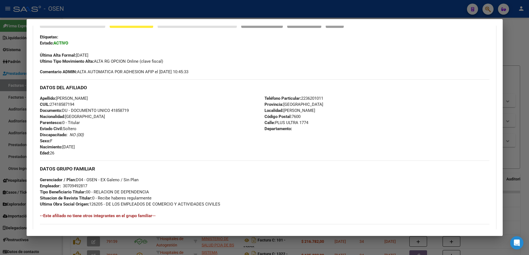
click at [65, 105] on span "CUIL: 27418587194" at bounding box center [57, 104] width 34 height 5
copy span "27418587194"
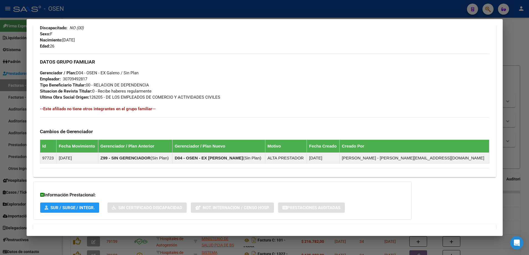
scroll to position [199, 0]
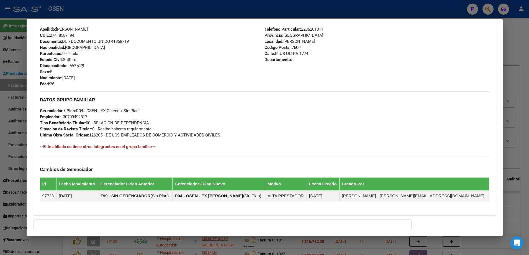
click at [522, 76] on div at bounding box center [264, 127] width 529 height 255
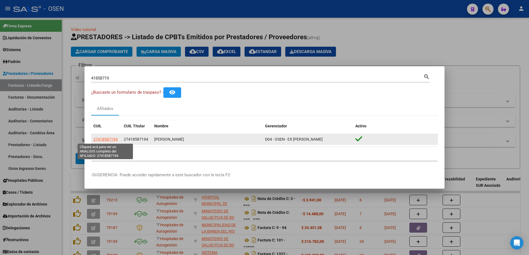
click at [99, 137] on span "27418587194" at bounding box center [105, 139] width 24 height 4
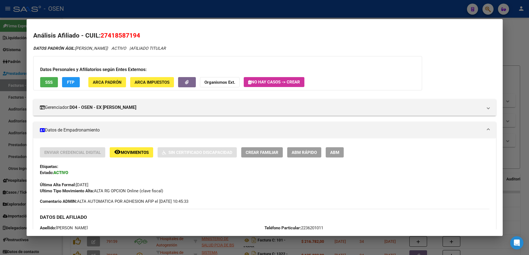
scroll to position [257, 0]
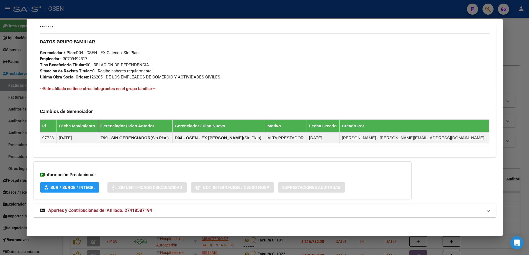
click at [478, 213] on span "Aportes y Contribuciones del Afiliado: 27418587194" at bounding box center [263, 211] width 447 height 7
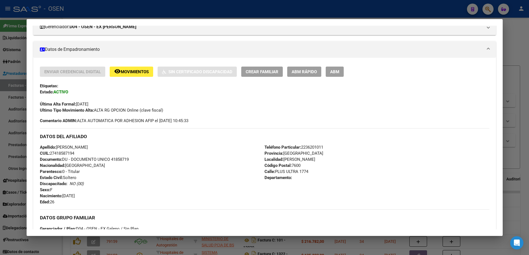
scroll to position [69, 0]
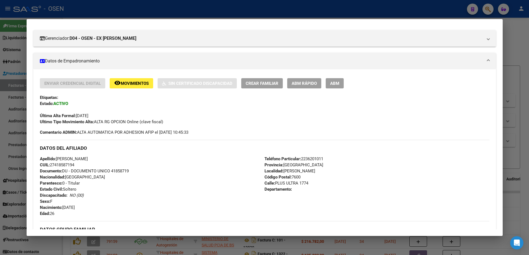
drag, startPoint x: 262, startPoint y: 161, endPoint x: 291, endPoint y: 186, distance: 38.6
click at [291, 186] on div "Teléfono Particular: [PHONE_NUMBER] Provincia: [GEOGRAPHIC_DATA] Localidad: [PE…" at bounding box center [376, 186] width 225 height 61
click at [291, 188] on div "Teléfono Particular: [PHONE_NUMBER] Provincia: [GEOGRAPHIC_DATA] Localidad: [PE…" at bounding box center [376, 186] width 225 height 61
drag, startPoint x: 289, startPoint y: 190, endPoint x: 260, endPoint y: 162, distance: 40.7
click at [260, 162] on div "DATOS DEL AFILIADO Apellido: [PERSON_NAME] CUIL: 27418587194 Documento: DU - DO…" at bounding box center [264, 178] width 449 height 77
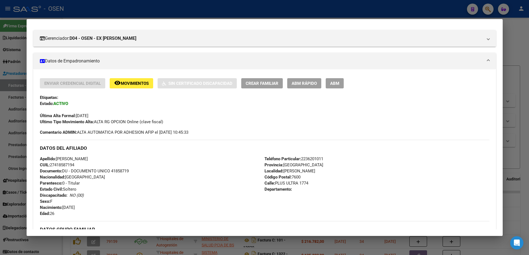
click at [91, 165] on div "Apellido: [PERSON_NAME] CUIL: 27418587194 Documento: DU - DOCUMENTO UNICO 41858…" at bounding box center [152, 186] width 225 height 61
drag, startPoint x: 41, startPoint y: 159, endPoint x: 164, endPoint y: 201, distance: 129.7
click at [164, 201] on div "Apellido: [PERSON_NAME] CUIL: 27418587194 Documento: DU - DOCUMENTO UNICO 41858…" at bounding box center [152, 186] width 225 height 61
click at [43, 161] on strong "Apellido:" at bounding box center [48, 159] width 16 height 5
drag, startPoint x: 40, startPoint y: 157, endPoint x: 300, endPoint y: 191, distance: 262.0
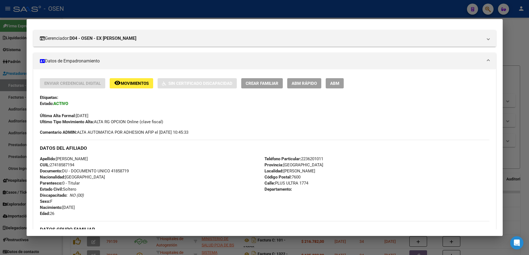
click at [300, 191] on div "DATOS DEL AFILIADO Apellido: [PERSON_NAME] CUIL: 27418587194 Documento: DU - DO…" at bounding box center [264, 178] width 449 height 77
click at [77, 175] on span "Nacionalidad: [DEMOGRAPHIC_DATA]" at bounding box center [72, 177] width 65 height 5
drag, startPoint x: 40, startPoint y: 160, endPoint x: 301, endPoint y: 190, distance: 262.6
click at [301, 190] on div "DATOS DEL AFILIADO Apellido: [PERSON_NAME] CUIL: 27418587194 Documento: DU - DO…" at bounding box center [264, 178] width 449 height 77
drag, startPoint x: 301, startPoint y: 190, endPoint x: 248, endPoint y: 200, distance: 54.6
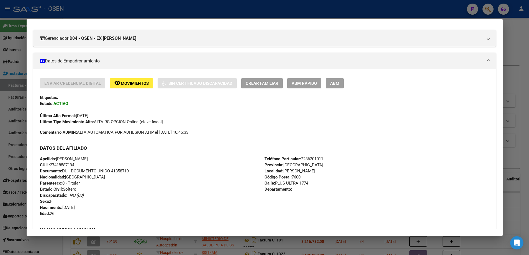
click at [248, 200] on div "Apellido: [PERSON_NAME] CUIL: 27418587194 Documento: DU - DOCUMENTO UNICO 41858…" at bounding box center [152, 186] width 225 height 61
click at [282, 192] on div "Teléfono Particular: [PHONE_NUMBER] Provincia: [GEOGRAPHIC_DATA] Localidad: [PE…" at bounding box center [376, 186] width 225 height 61
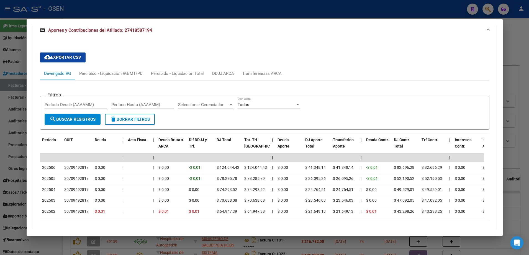
scroll to position [444, 0]
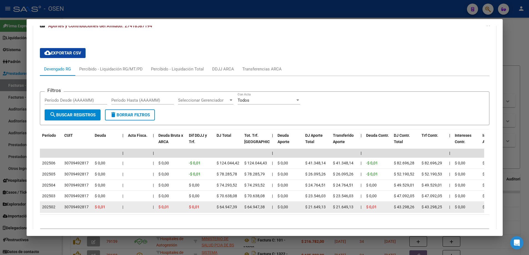
click at [87, 209] on div "30709492817" at bounding box center [76, 207] width 24 height 6
click at [86, 210] on div "30709492817" at bounding box center [76, 207] width 24 height 6
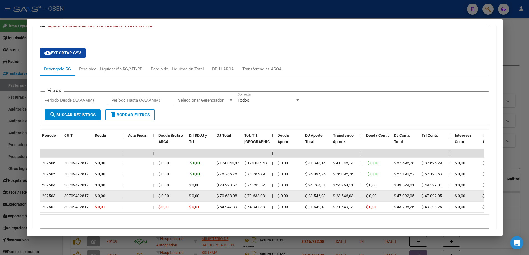
drag, startPoint x: 86, startPoint y: 210, endPoint x: 78, endPoint y: 198, distance: 15.0
click at [78, 198] on div "30709492817" at bounding box center [76, 196] width 24 height 6
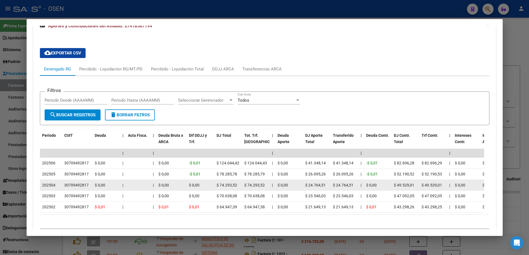
drag, startPoint x: 78, startPoint y: 198, endPoint x: 77, endPoint y: 183, distance: 14.7
click at [77, 183] on datatable-body-cell "30709492817" at bounding box center [77, 185] width 30 height 11
click at [78, 184] on div "30709492817" at bounding box center [76, 185] width 24 height 6
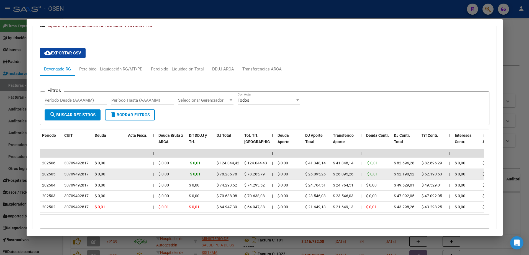
click at [74, 175] on div "30709492817" at bounding box center [76, 174] width 24 height 6
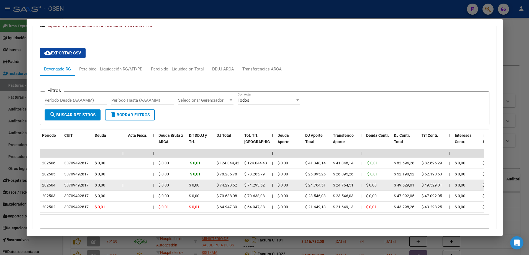
drag, startPoint x: 74, startPoint y: 175, endPoint x: 76, endPoint y: 184, distance: 8.7
click at [76, 184] on div "30709492817" at bounding box center [76, 185] width 24 height 6
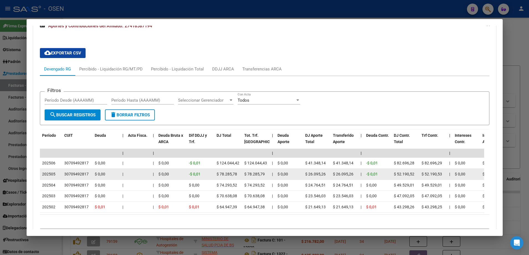
drag, startPoint x: 76, startPoint y: 184, endPoint x: 71, endPoint y: 175, distance: 10.2
click at [71, 175] on div "30709492817" at bounding box center [76, 174] width 24 height 6
click at [75, 177] on div "30709492817" at bounding box center [76, 174] width 24 height 6
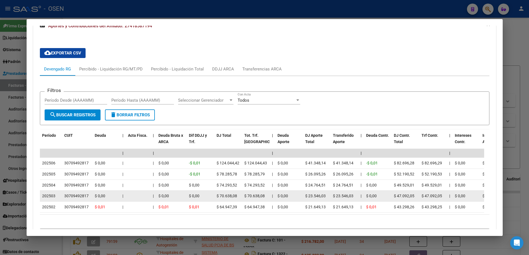
drag, startPoint x: 75, startPoint y: 177, endPoint x: 76, endPoint y: 200, distance: 22.4
click at [77, 204] on datatable-body-cell "30709492817" at bounding box center [77, 207] width 30 height 11
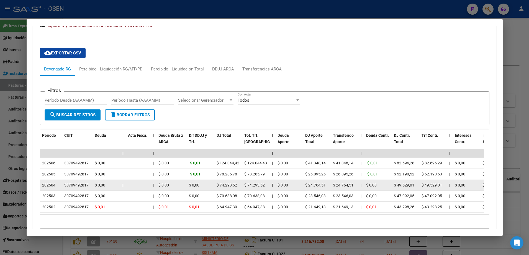
click at [72, 186] on div "30709492817" at bounding box center [76, 185] width 24 height 6
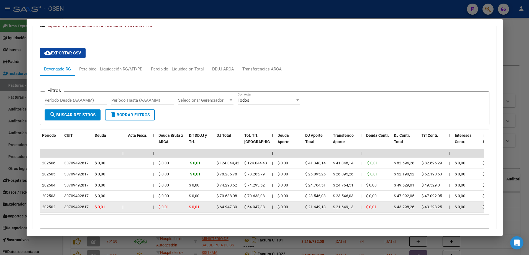
drag, startPoint x: 72, startPoint y: 186, endPoint x: 84, endPoint y: 203, distance: 20.2
click at [84, 204] on datatable-body-cell "30709492817" at bounding box center [77, 207] width 30 height 11
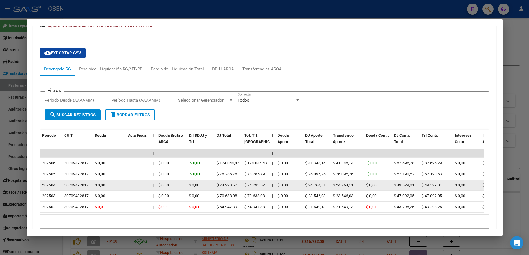
click at [75, 186] on div "30709492817" at bounding box center [76, 185] width 24 height 6
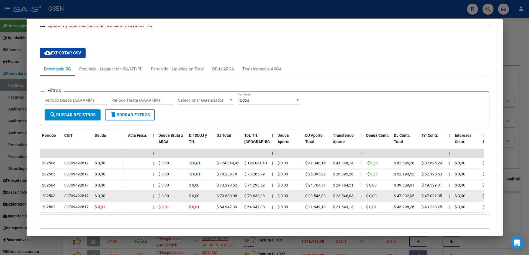
drag, startPoint x: 75, startPoint y: 186, endPoint x: 87, endPoint y: 195, distance: 14.5
click at [87, 195] on div "30709492817" at bounding box center [76, 196] width 24 height 6
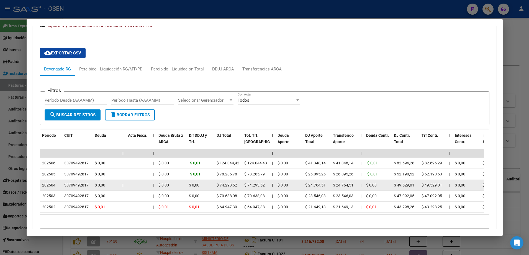
click at [82, 187] on div "30709492817" at bounding box center [76, 185] width 24 height 6
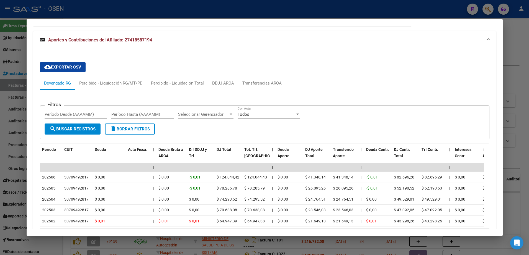
scroll to position [441, 0]
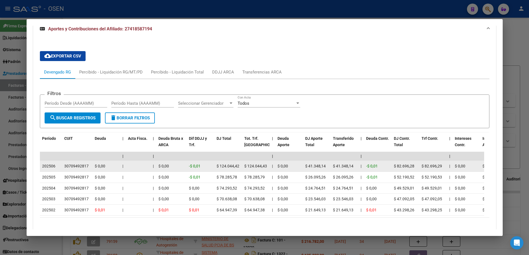
drag, startPoint x: 85, startPoint y: 165, endPoint x: 90, endPoint y: 165, distance: 5.0
click at [90, 165] on div "30709492817" at bounding box center [77, 166] width 26 height 6
drag, startPoint x: 90, startPoint y: 165, endPoint x: 74, endPoint y: 165, distance: 15.2
click at [76, 165] on div "30709492817" at bounding box center [76, 166] width 24 height 6
drag, startPoint x: 68, startPoint y: 166, endPoint x: 86, endPoint y: 164, distance: 17.3
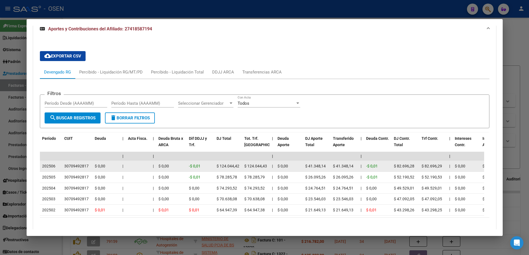
click at [86, 164] on div "30709492817" at bounding box center [76, 166] width 24 height 6
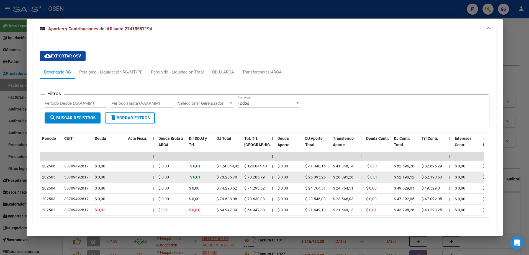
drag, startPoint x: 86, startPoint y: 164, endPoint x: 78, endPoint y: 179, distance: 17.1
click at [79, 179] on div "30709492817" at bounding box center [76, 177] width 24 height 6
drag, startPoint x: 68, startPoint y: 177, endPoint x: 86, endPoint y: 175, distance: 17.3
click at [86, 175] on div "30709492817" at bounding box center [76, 177] width 24 height 6
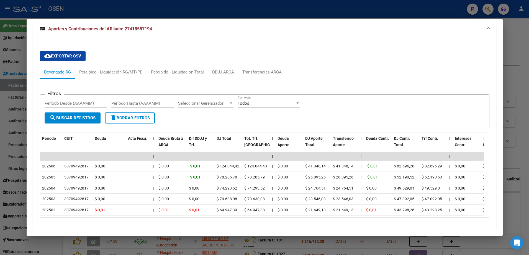
click at [287, 59] on div "cloud_download Exportar CSV Devengado RG Percibido - Liquidación RG/MT/PD Perci…" at bounding box center [264, 142] width 449 height 190
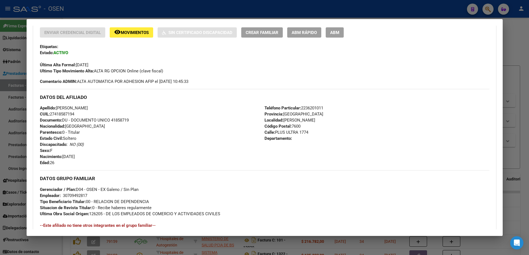
scroll to position [61, 0]
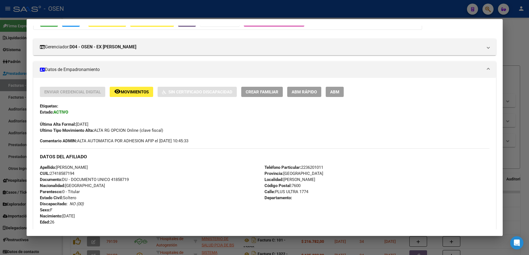
click at [68, 171] on span "CUIL: 27418587194" at bounding box center [57, 173] width 34 height 5
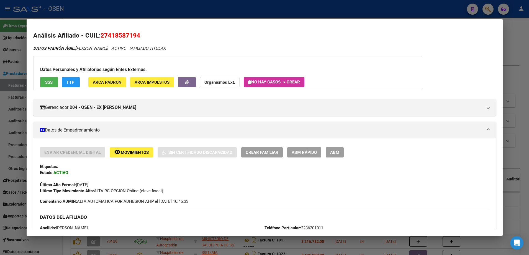
click at [302, 12] on div at bounding box center [264, 127] width 529 height 255
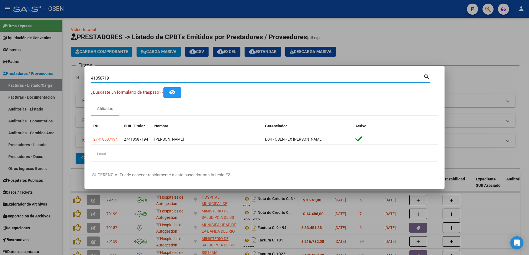
drag, startPoint x: 115, startPoint y: 78, endPoint x: 91, endPoint y: 82, distance: 24.9
click at [91, 82] on mat-dialog-content "41858719 Buscar (apellido, dni, cuil, nro traspaso, cuit, obra social) search ¿…" at bounding box center [264, 119] width 360 height 92
click at [99, 78] on input "41858719" at bounding box center [257, 78] width 332 height 5
click at [107, 76] on input "41858719" at bounding box center [257, 78] width 332 height 5
drag, startPoint x: 109, startPoint y: 76, endPoint x: 95, endPoint y: 79, distance: 14.8
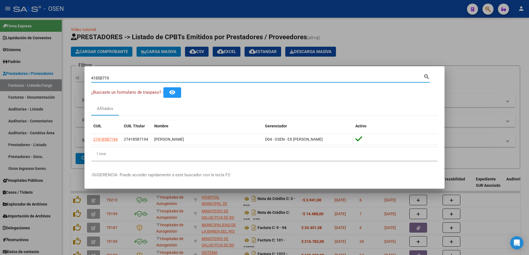
click at [95, 79] on input "41858719" at bounding box center [257, 78] width 332 height 5
click at [97, 79] on input "41858719" at bounding box center [257, 78] width 332 height 5
drag, startPoint x: 95, startPoint y: 78, endPoint x: 107, endPoint y: 74, distance: 12.6
click at [107, 74] on div "41858719 Buscar (apellido, dni, [PERSON_NAME], [PERSON_NAME], cuit, obra social)" at bounding box center [257, 78] width 332 height 8
drag, startPoint x: 112, startPoint y: 80, endPoint x: 105, endPoint y: 78, distance: 6.2
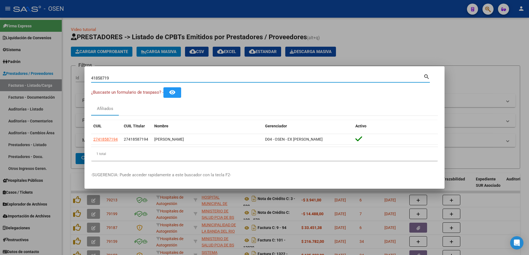
click at [110, 79] on input "41858719" at bounding box center [257, 78] width 332 height 5
click at [105, 78] on input "41858719" at bounding box center [257, 78] width 332 height 5
drag, startPoint x: 107, startPoint y: 78, endPoint x: 95, endPoint y: 78, distance: 11.6
click at [95, 78] on input "41858719" at bounding box center [257, 78] width 332 height 5
click at [94, 78] on input "41858719" at bounding box center [257, 78] width 332 height 5
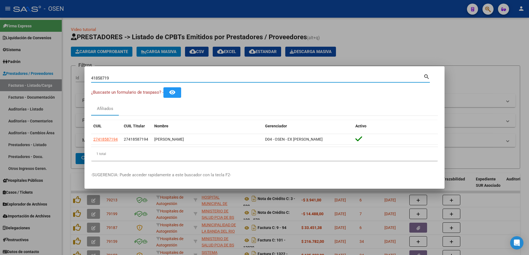
drag, startPoint x: 95, startPoint y: 78, endPoint x: 108, endPoint y: 75, distance: 13.1
click at [108, 75] on div "41858719 Buscar (apellido, dni, [PERSON_NAME], [PERSON_NAME], cuit, obra social)" at bounding box center [257, 78] width 332 height 8
click at [380, 27] on div at bounding box center [264, 127] width 529 height 255
